Goal: Information Seeking & Learning: Learn about a topic

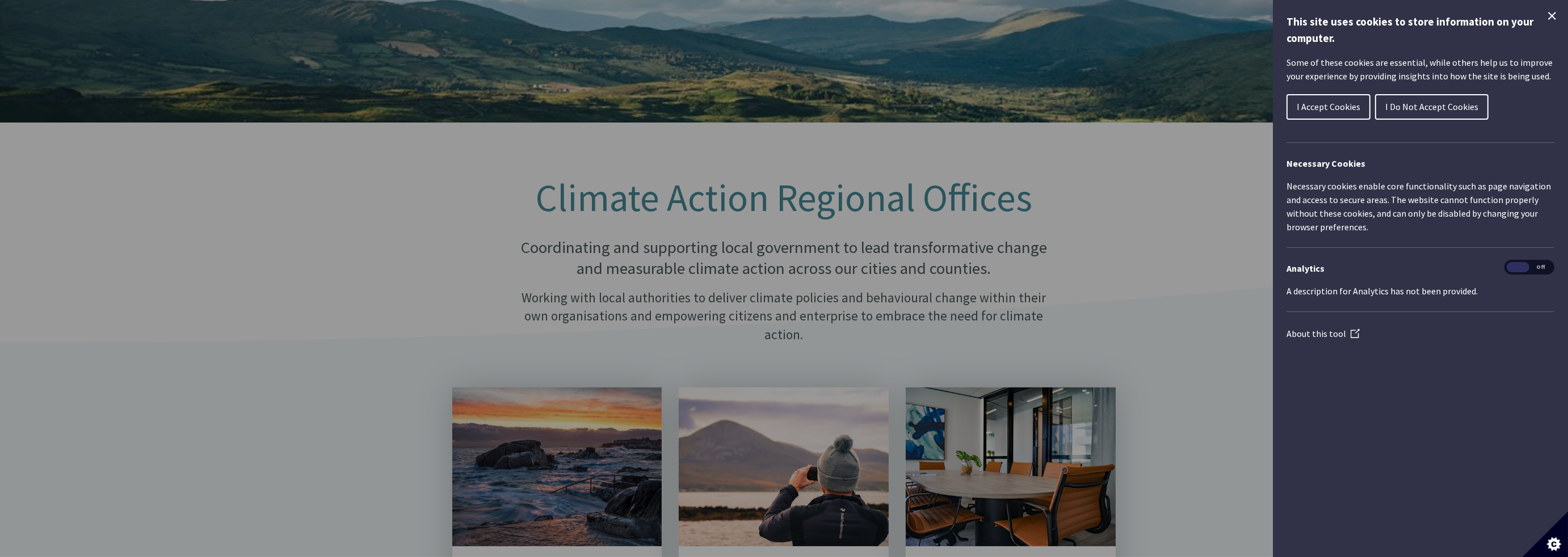
click at [368, 268] on div "Cookie preferences" at bounding box center [784, 278] width 1568 height 557
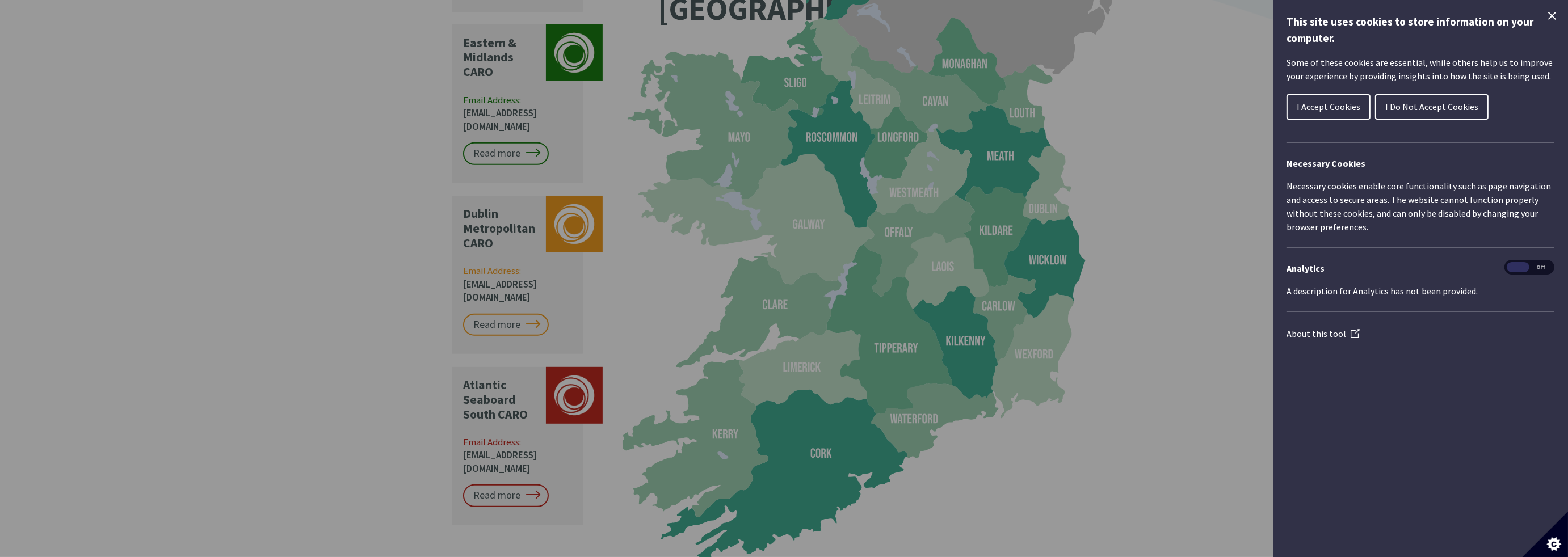
scroll to position [1078, 0]
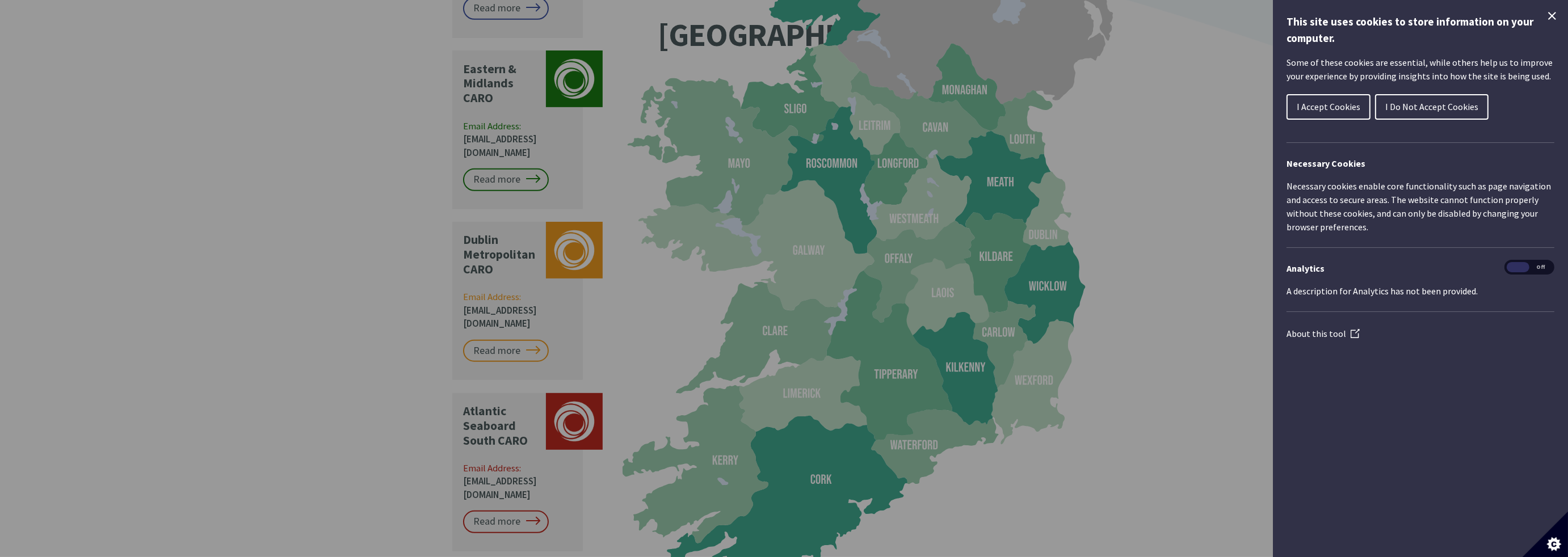
click at [575, 40] on div "Cookie preferences" at bounding box center [784, 278] width 1568 height 557
click at [471, 74] on div "Cookie preferences" at bounding box center [784, 278] width 1568 height 557
click at [489, 125] on div "Cookie preferences" at bounding box center [784, 278] width 1568 height 557
click at [489, 124] on div "Cookie preferences" at bounding box center [784, 278] width 1568 height 557
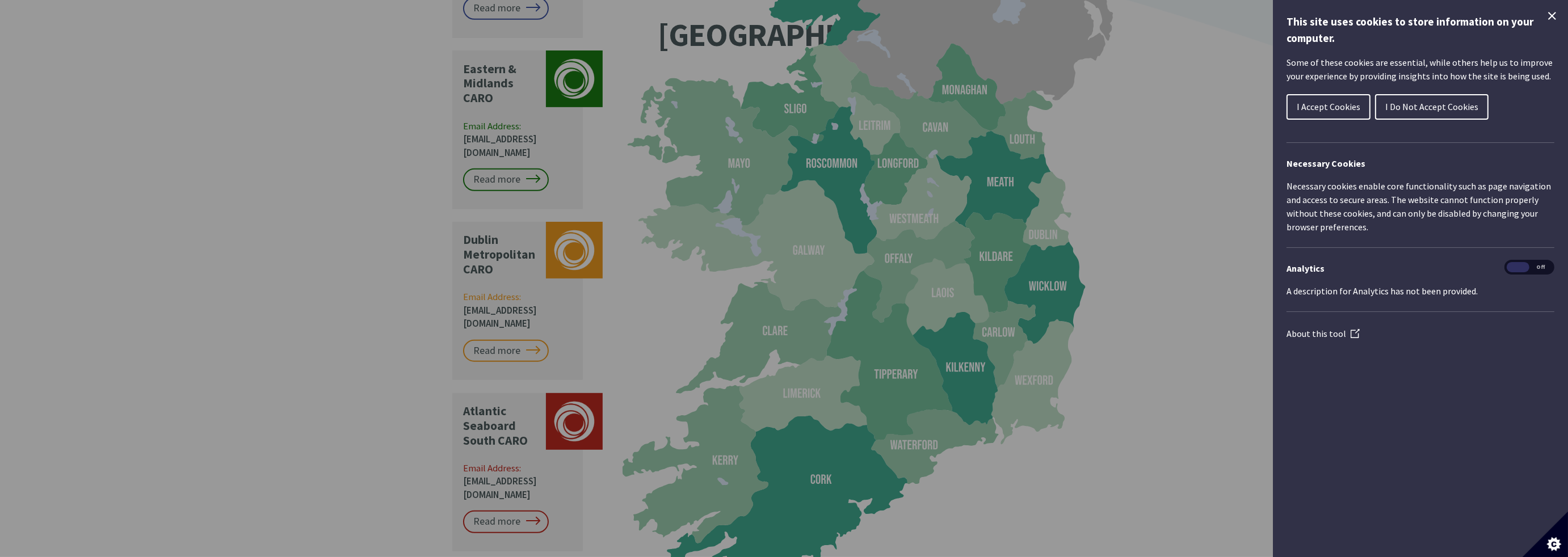
click at [418, 115] on div "Cookie preferences" at bounding box center [784, 278] width 1568 height 557
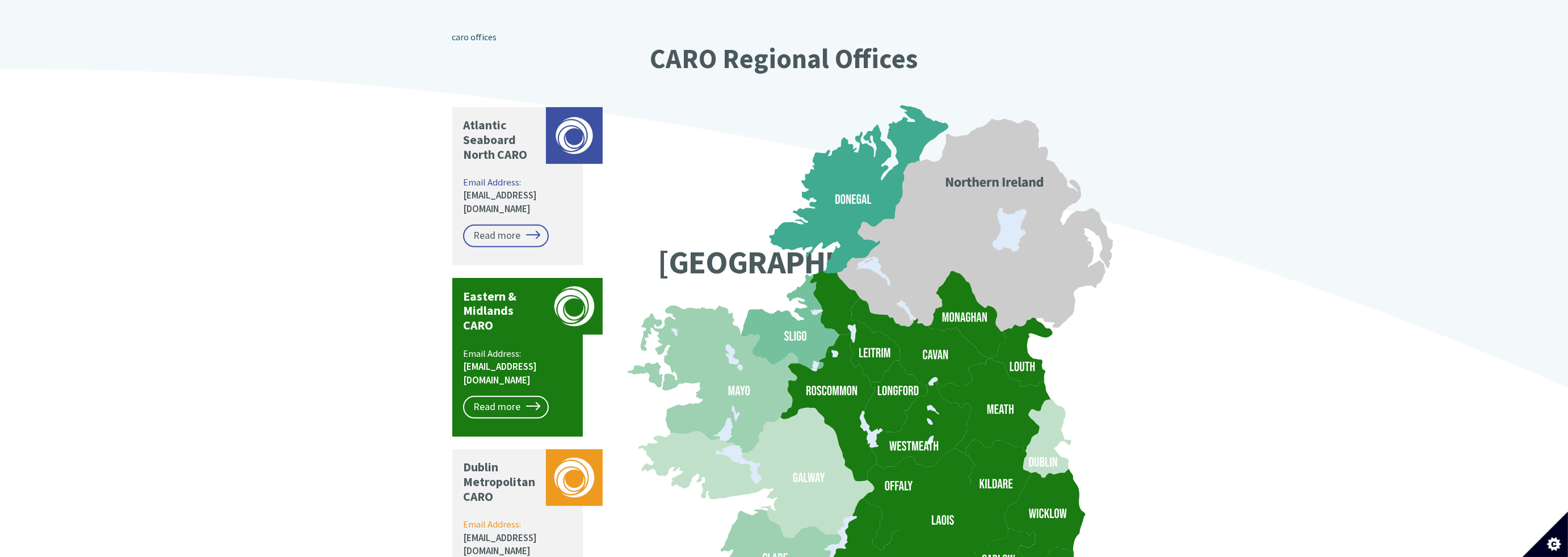
scroll to position [851, 0]
click at [497, 395] on link "Read more" at bounding box center [505, 406] width 86 height 23
